Goal: Information Seeking & Learning: Understand process/instructions

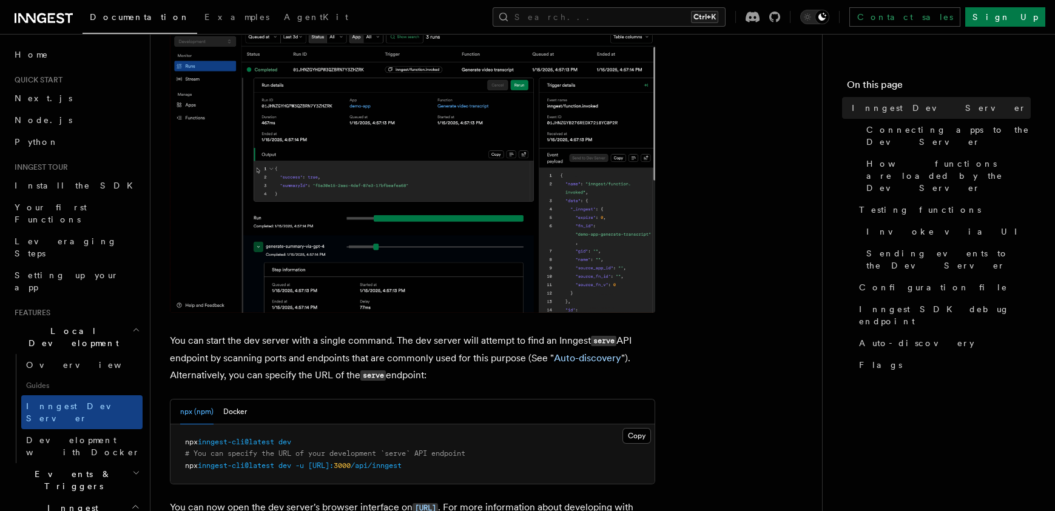
scroll to position [364, 0]
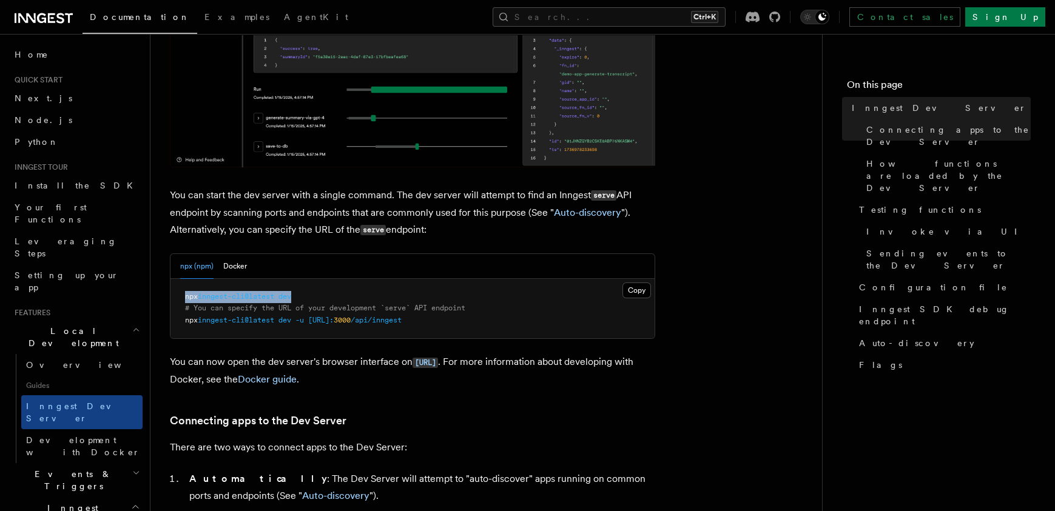
drag, startPoint x: 300, startPoint y: 295, endPoint x: 184, endPoint y: 301, distance: 115.4
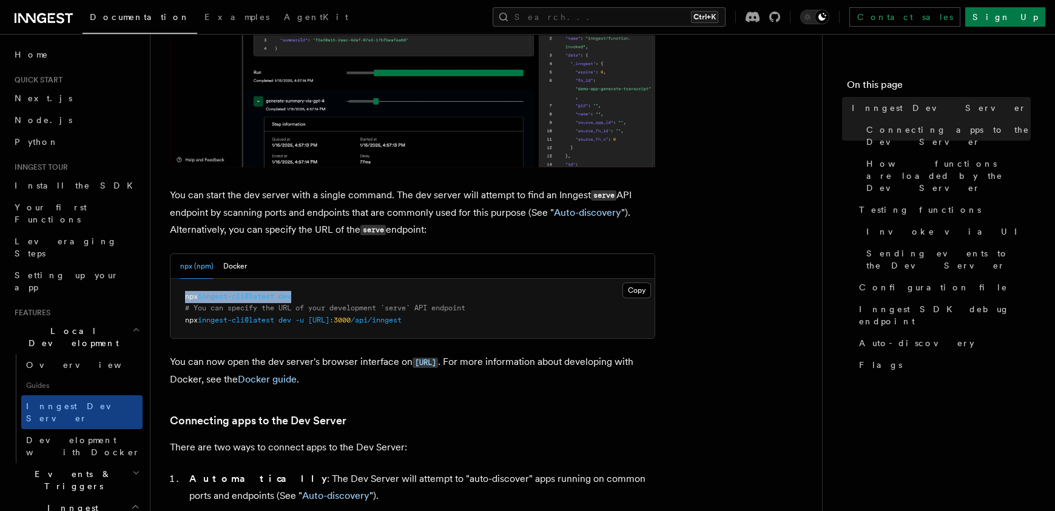
click at [184, 301] on pre "npx inngest-cli@latest dev # You can specify the URL of your development `serve…" at bounding box center [412, 309] width 484 height 60
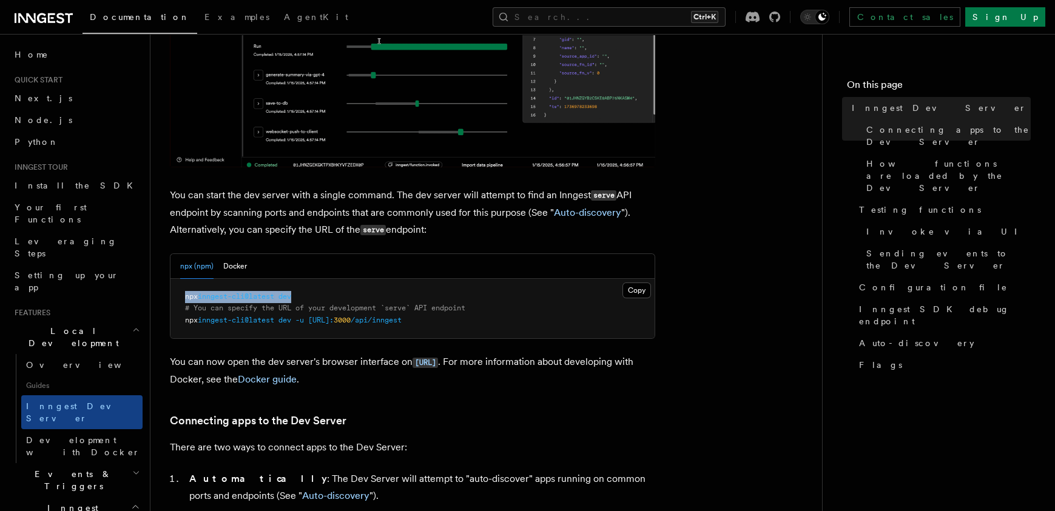
copy span "npx inngest-cli@latest dev"
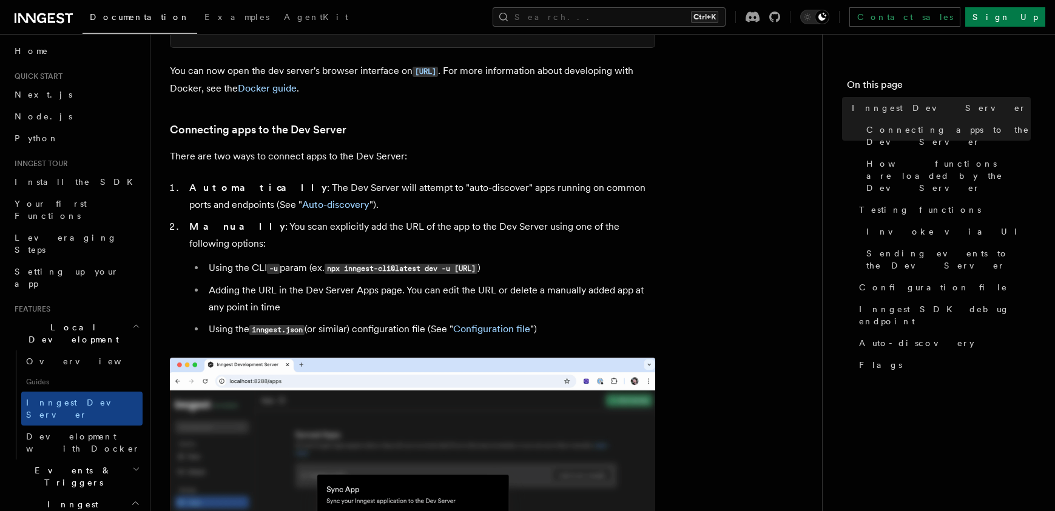
scroll to position [0, 0]
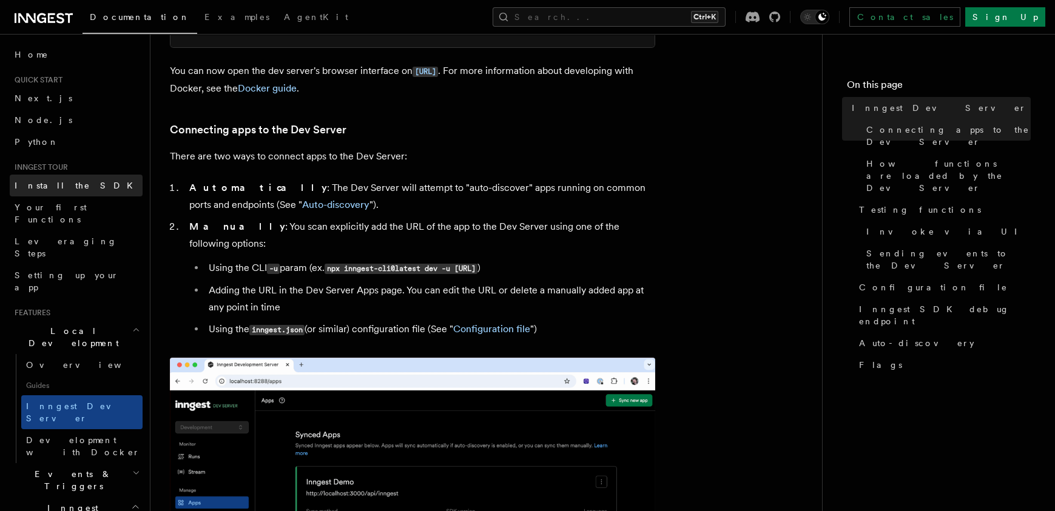
click at [58, 181] on span "Install the SDK" at bounding box center [78, 186] width 126 height 10
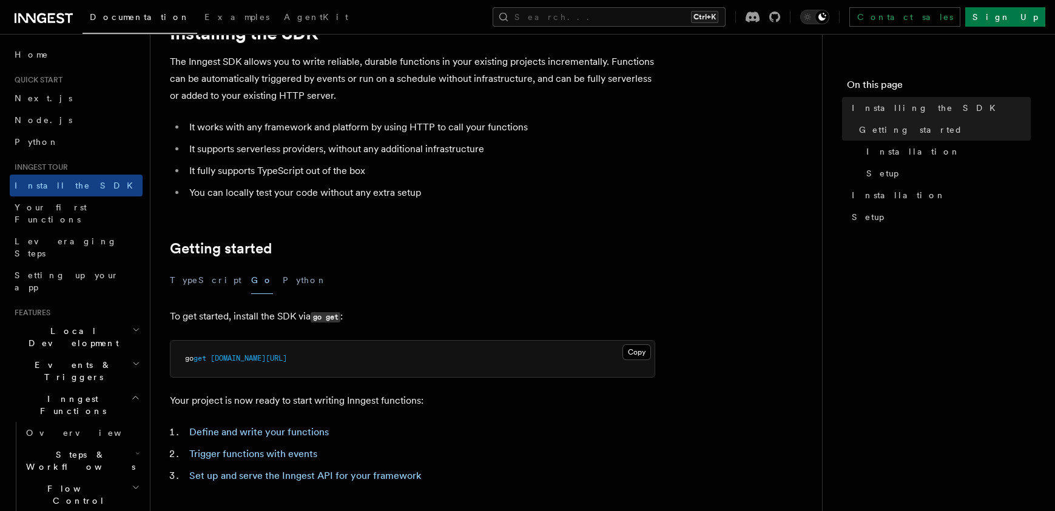
scroll to position [146, 0]
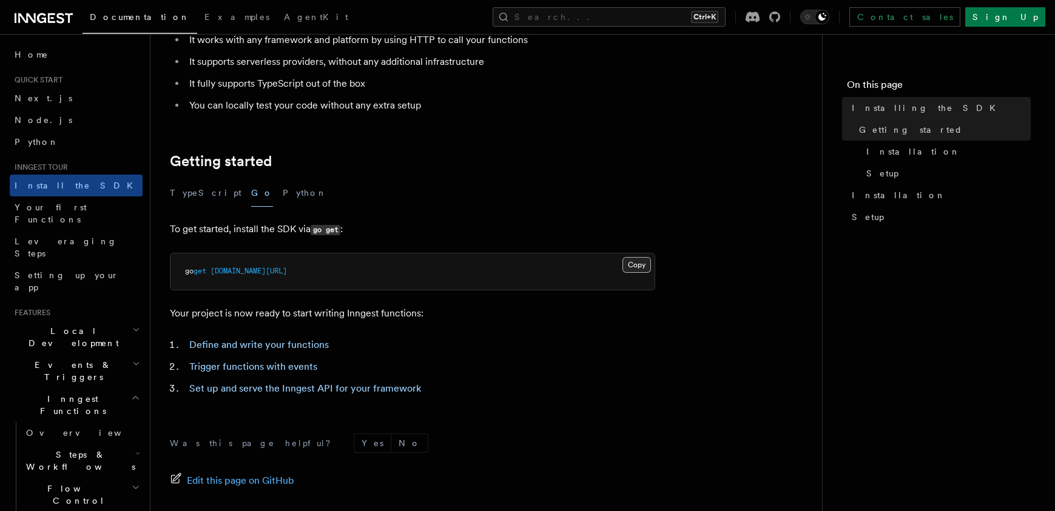
click at [633, 268] on button "Copy Copied" at bounding box center [636, 265] width 29 height 16
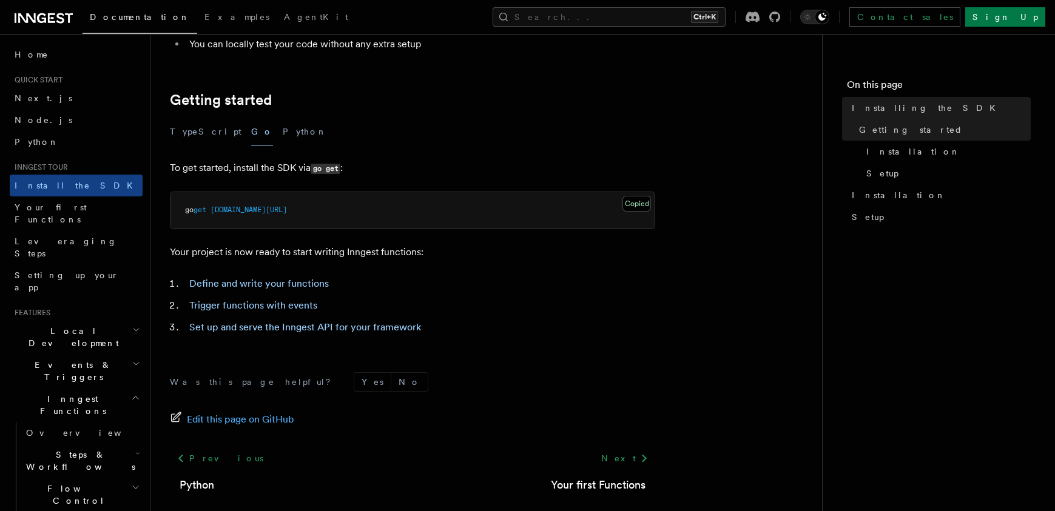
scroll to position [218, 0]
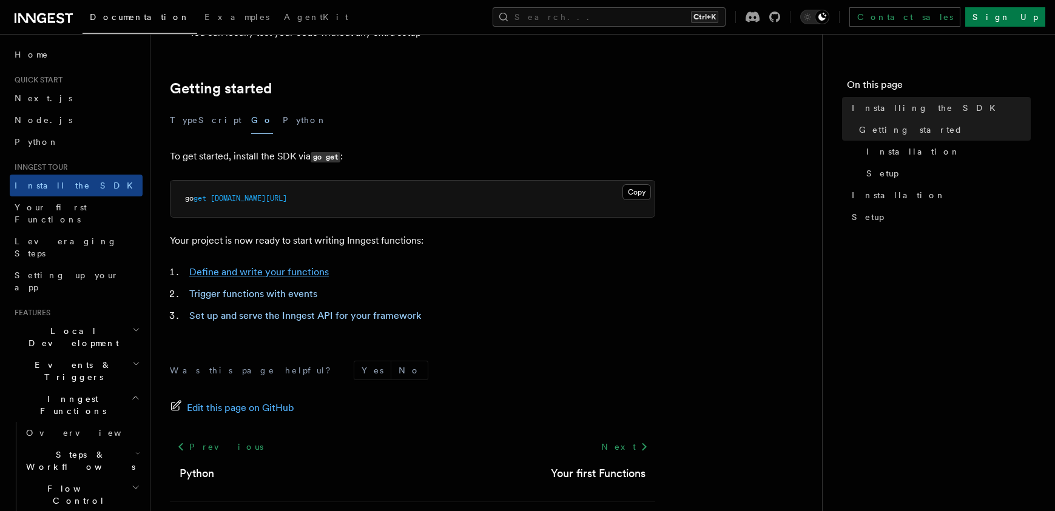
click at [267, 271] on link "Define and write your functions" at bounding box center [258, 272] width 139 height 12
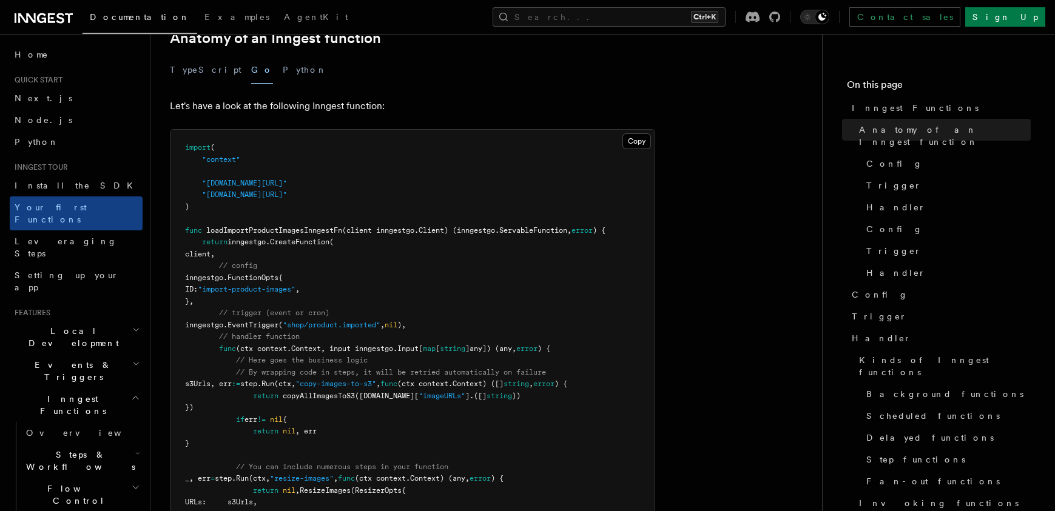
scroll to position [218, 0]
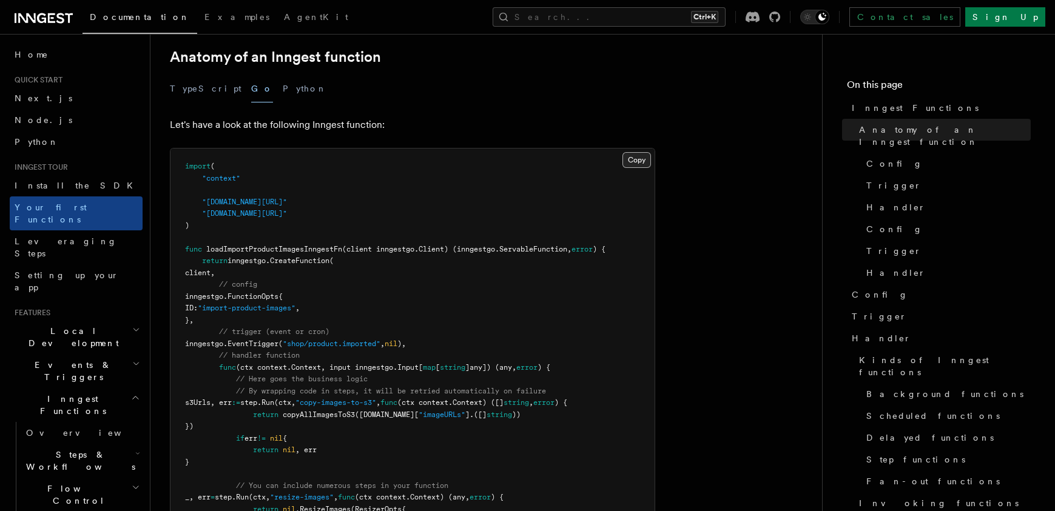
click at [624, 152] on button "Copy Copied" at bounding box center [636, 160] width 29 height 16
